Goal: Task Accomplishment & Management: Manage account settings

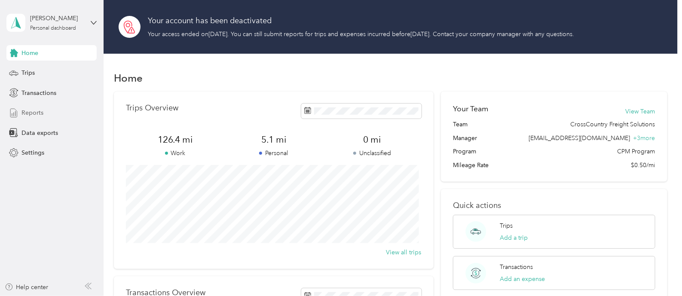
click at [37, 113] on span "Reports" at bounding box center [32, 112] width 22 height 9
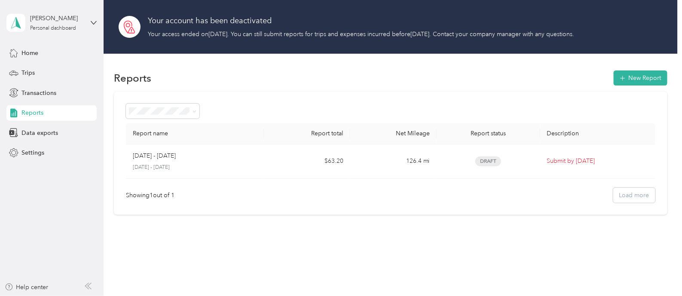
click at [234, 165] on p "[DATE] - [DATE]" at bounding box center [195, 168] width 124 height 8
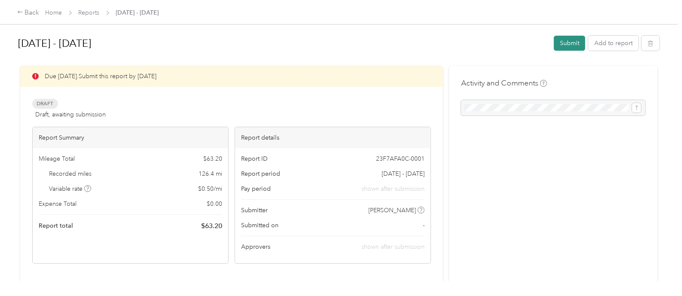
click at [561, 40] on button "Submit" at bounding box center [569, 43] width 31 height 15
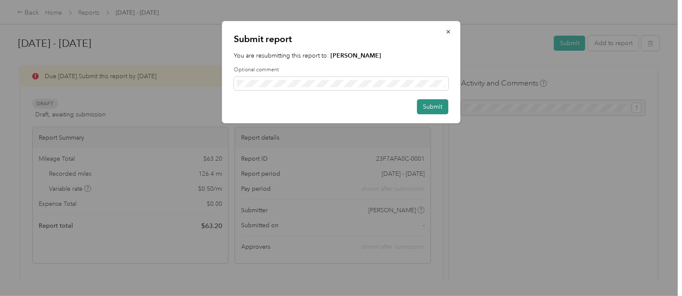
click at [434, 100] on button "Submit" at bounding box center [432, 106] width 31 height 15
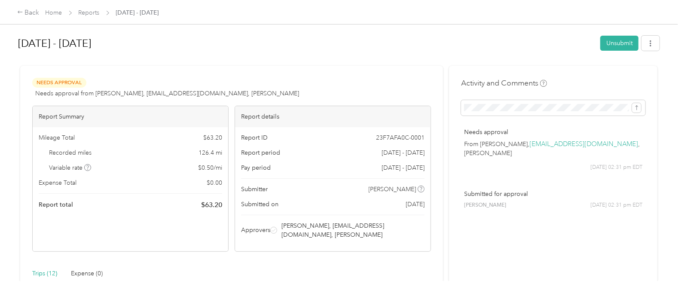
click at [49, 18] on div "Back Home Reports [DATE] - [DATE]" at bounding box center [88, 13] width 142 height 10
click at [52, 12] on link "Home" at bounding box center [54, 12] width 17 height 7
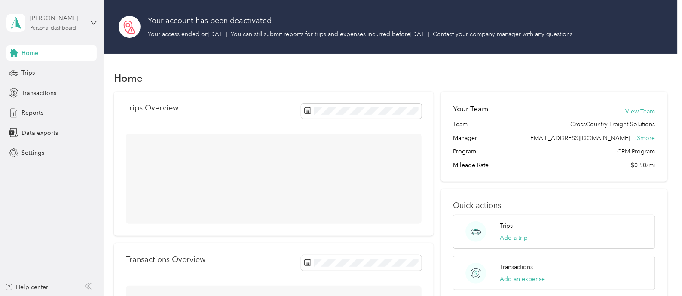
click at [49, 18] on div "[PERSON_NAME]" at bounding box center [57, 18] width 54 height 9
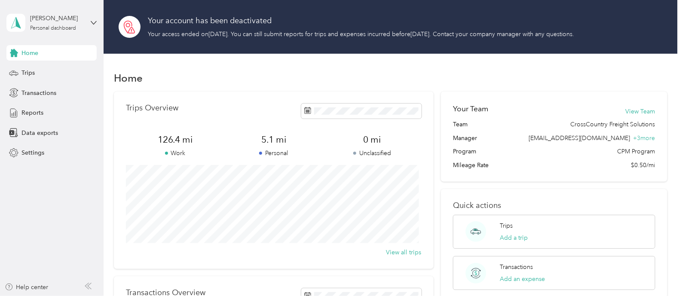
click at [39, 74] on div "Log out" at bounding box center [96, 70] width 169 height 15
